Goal: Information Seeking & Learning: Learn about a topic

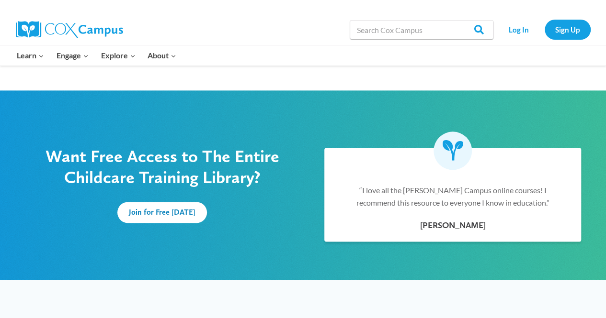
scroll to position [592, 0]
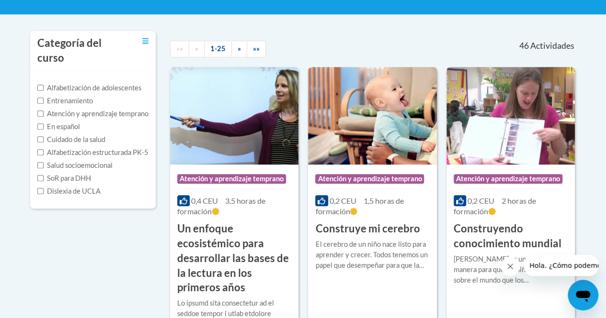
scroll to position [185, 0]
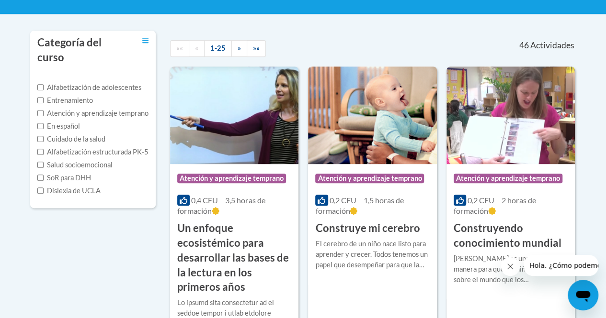
click at [37, 95] on label "Entrenamiento" at bounding box center [65, 100] width 56 height 11
click at [37, 97] on input "Entrenamiento" at bounding box center [40, 100] width 6 height 6
checkbox input "true"
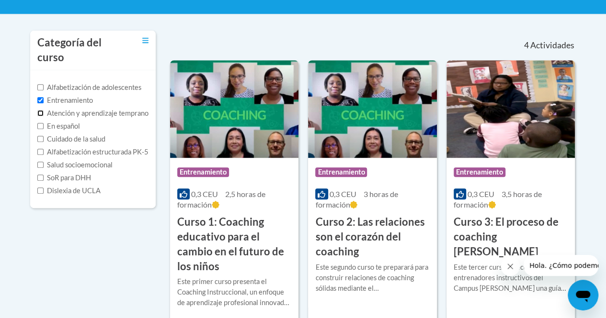
click at [39, 110] on input "Atención y aprendizaje temprano" at bounding box center [40, 113] width 6 height 6
checkbox input "true"
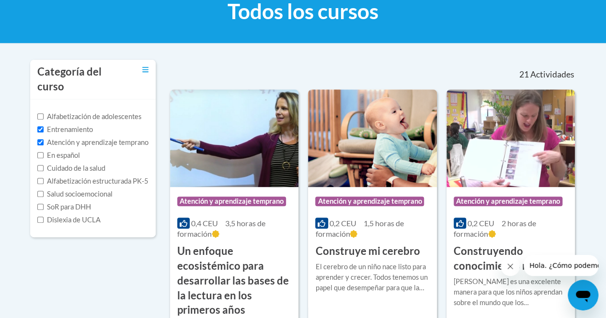
scroll to position [157, 0]
